Goal: Find specific page/section: Find specific page/section

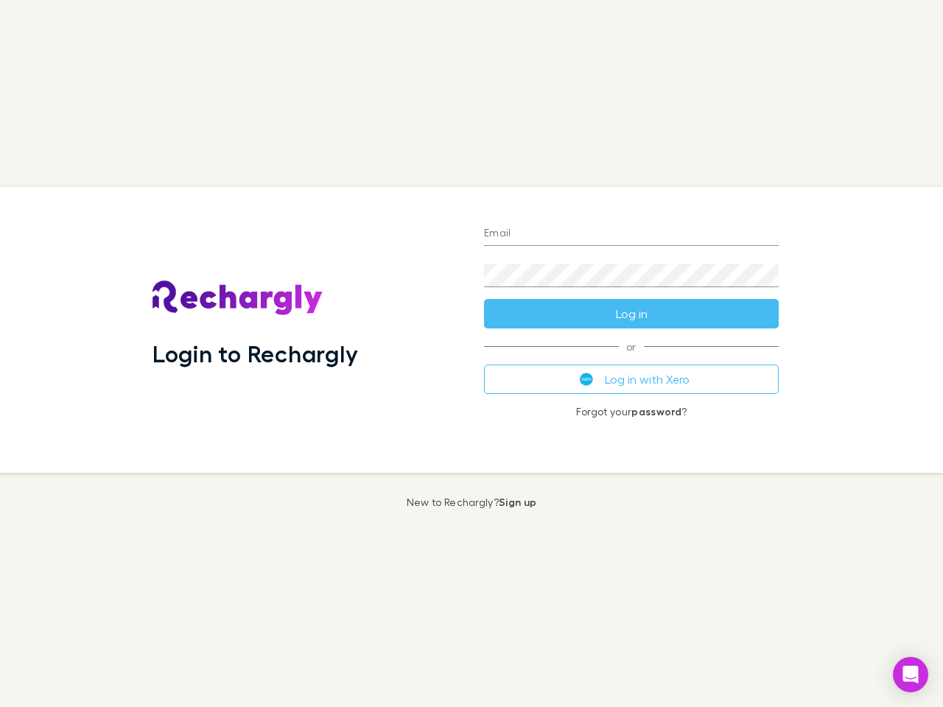
click at [471, 353] on div "Login to Rechargly" at bounding box center [306, 330] width 331 height 286
click at [631, 234] on input "Email" at bounding box center [631, 234] width 295 height 24
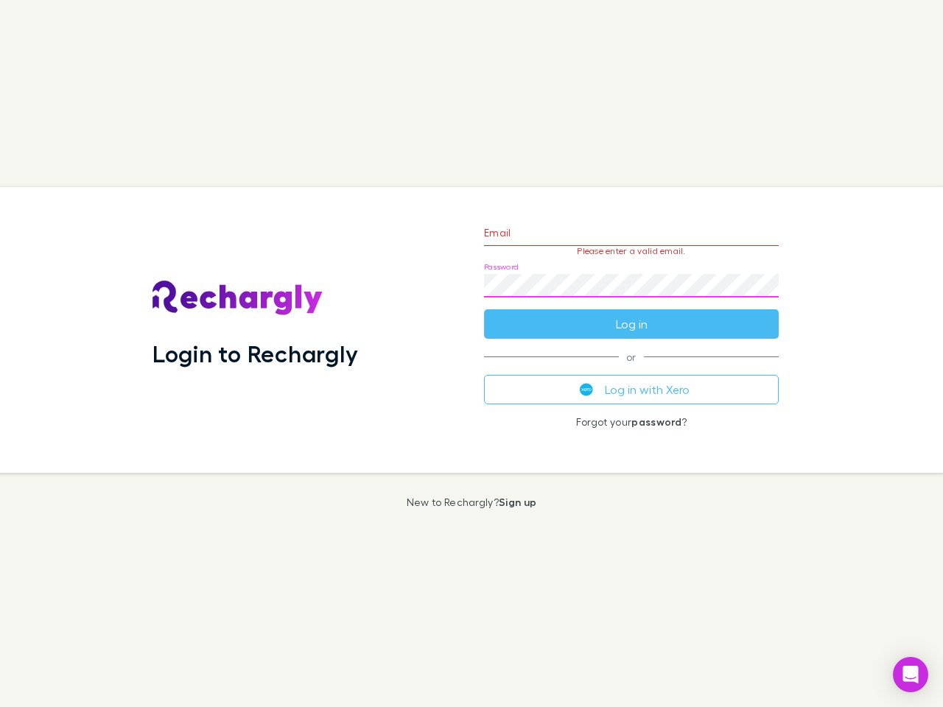
click at [631, 314] on form "Email Please enter a valid email. Password Log in" at bounding box center [631, 275] width 295 height 128
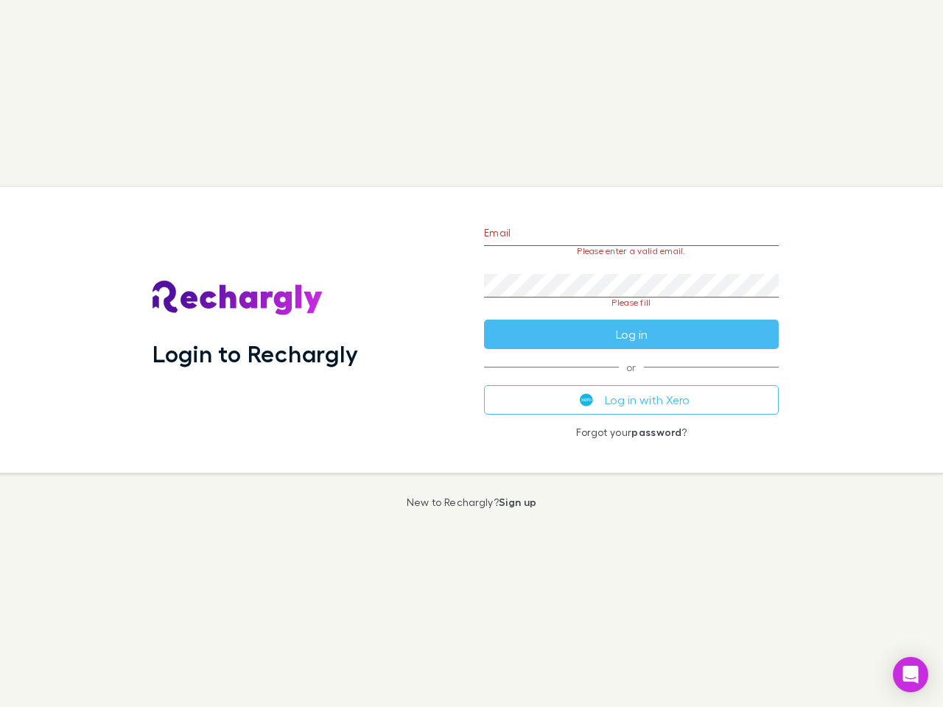
click at [631, 379] on div "Email Please enter a valid email. Password Please fill Log in or Log in with Xe…" at bounding box center [631, 330] width 318 height 286
click at [910, 675] on icon "Open Intercom Messenger" at bounding box center [910, 675] width 15 height 18
